Goal: Find specific page/section: Find specific page/section

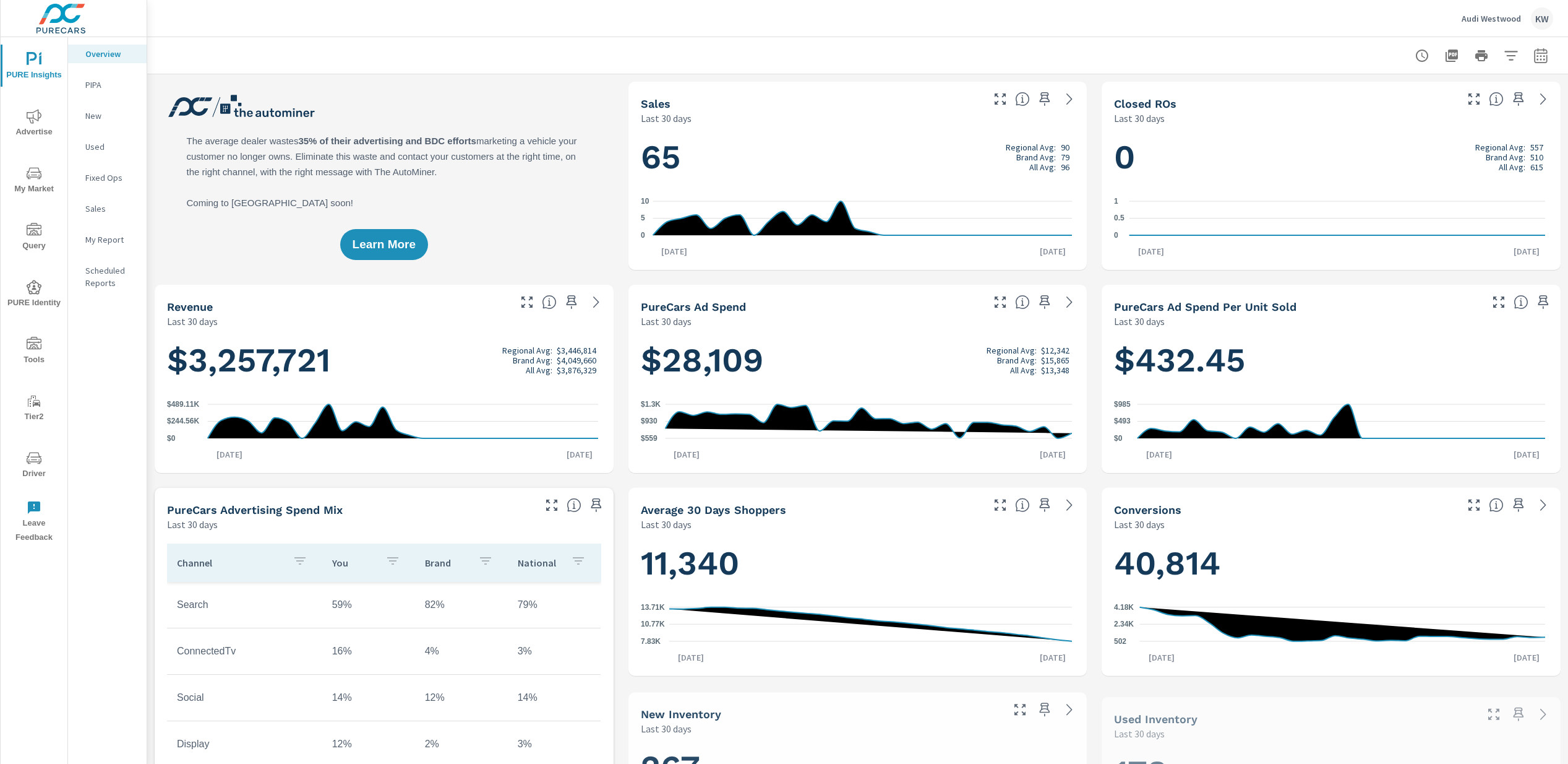
scroll to position [1, 0]
click at [34, 350] on icon "nav menu" at bounding box center [34, 344] width 15 height 15
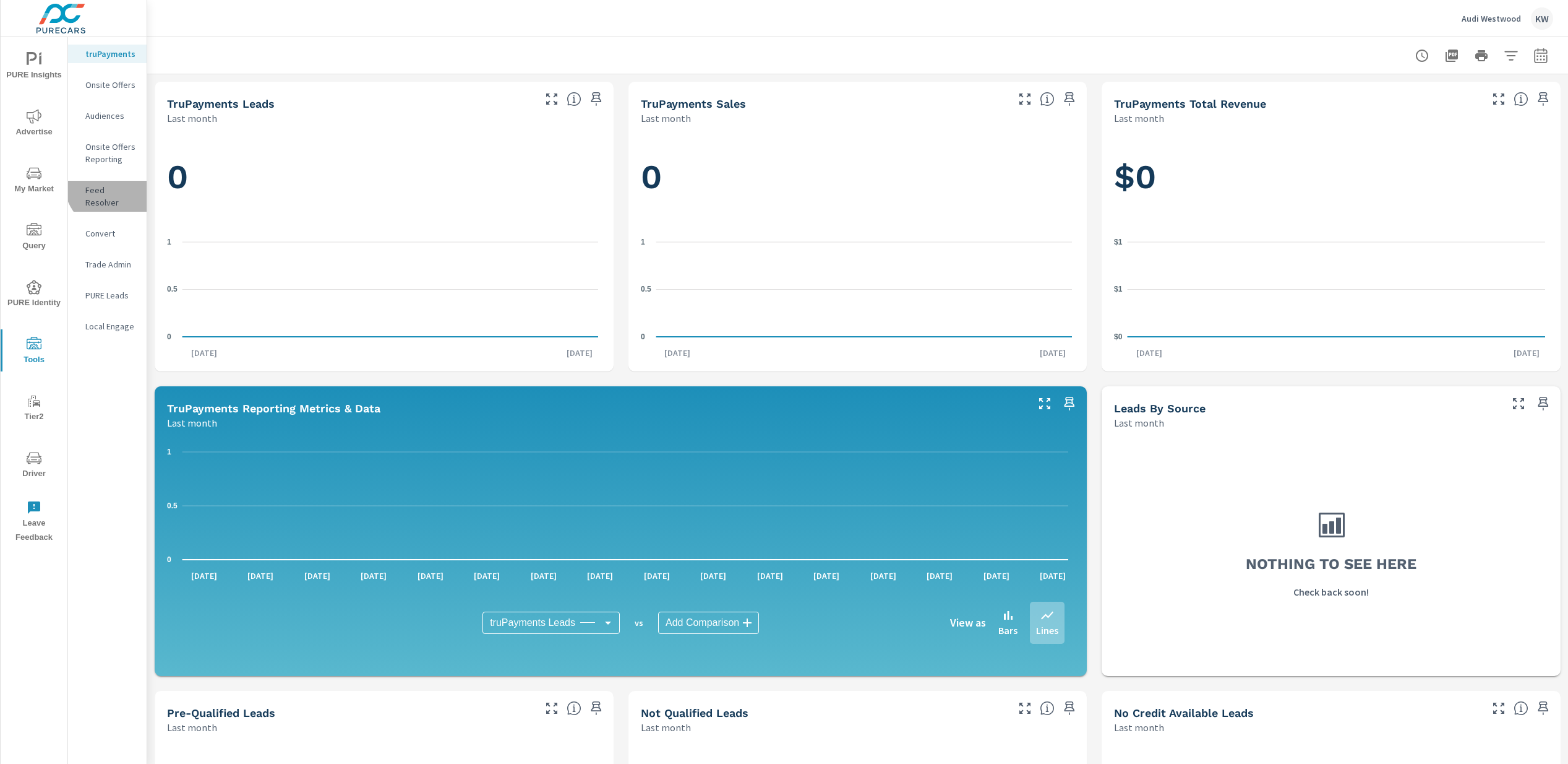
click at [110, 184] on p "Feed Resolver" at bounding box center [111, 195] width 51 height 25
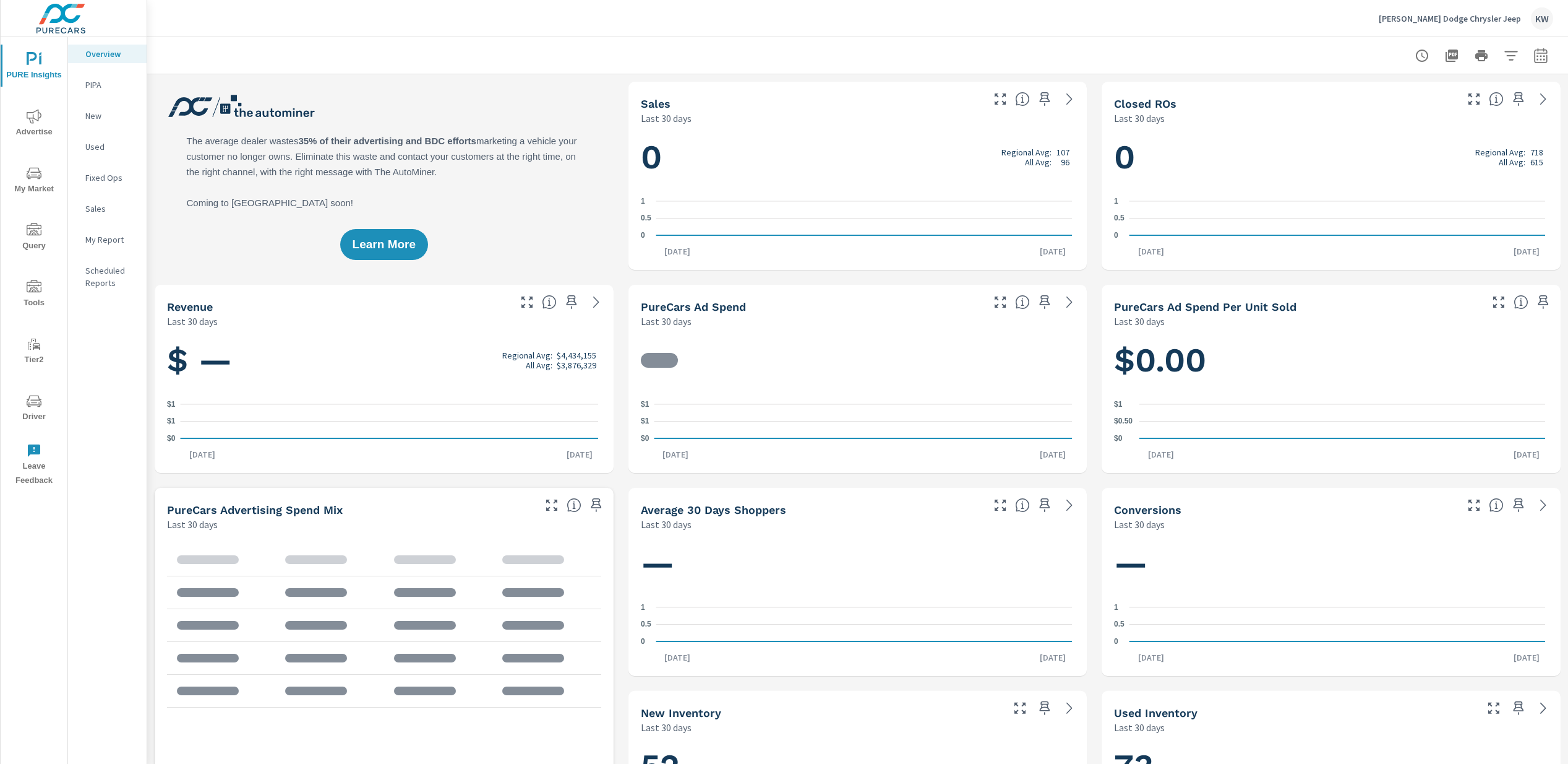
click at [33, 293] on icon "nav menu" at bounding box center [34, 288] width 15 height 15
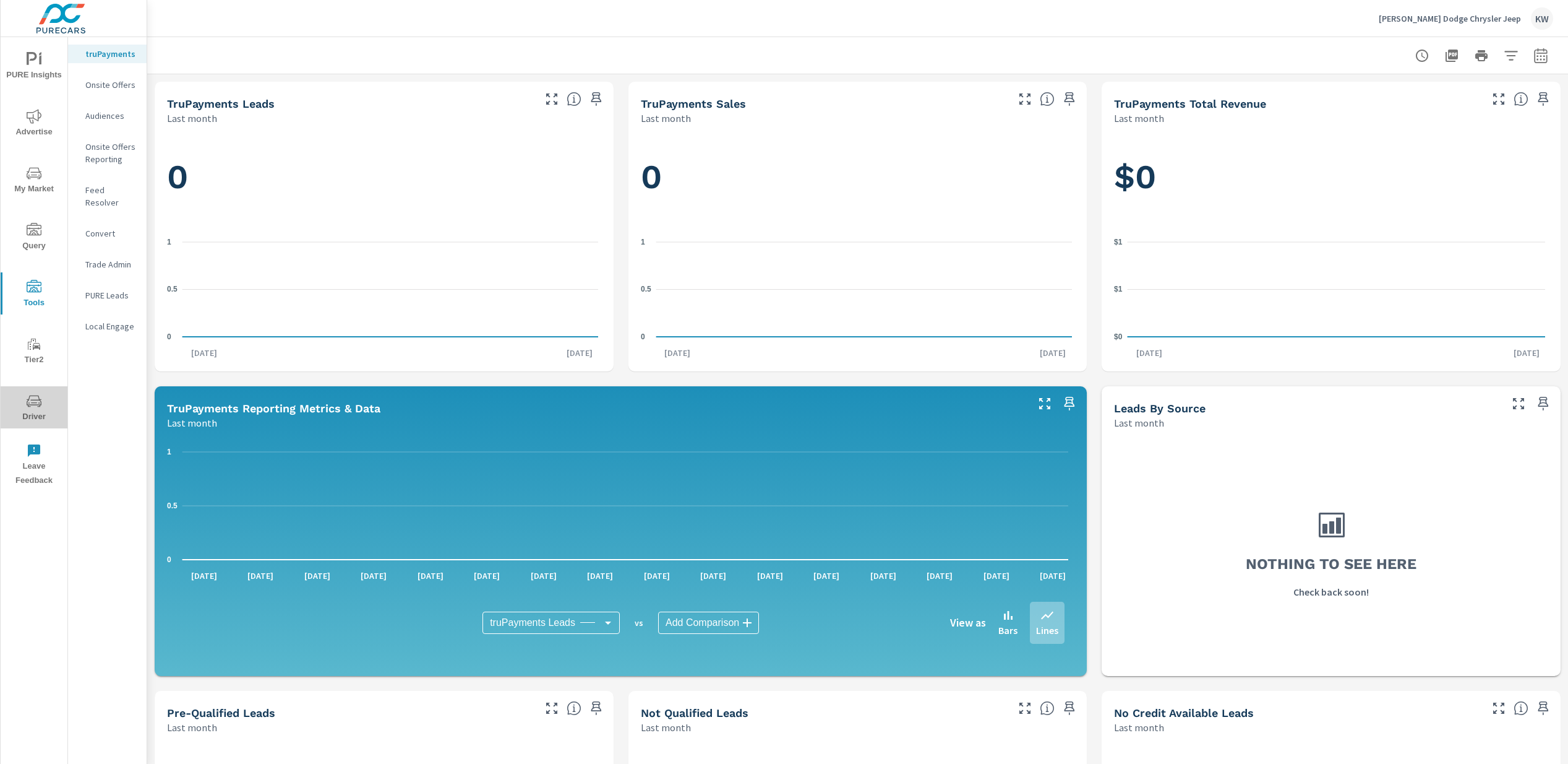
click at [44, 410] on span "Driver" at bounding box center [34, 409] width 60 height 31
